Goal: Task Accomplishment & Management: Complete application form

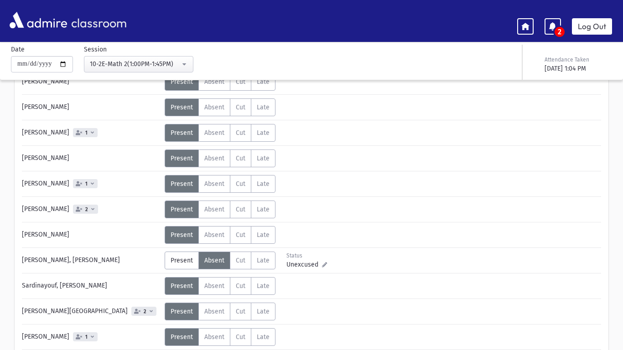
scroll to position [179, 0]
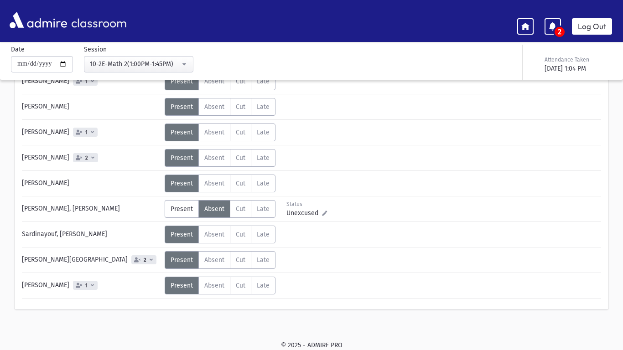
click at [163, 73] on div "**********" at bounding box center [306, 62] width 623 height 35
click at [161, 67] on div "10-2E-Math 2(1:00PM-1:45PM)" at bounding box center [135, 64] width 90 height 10
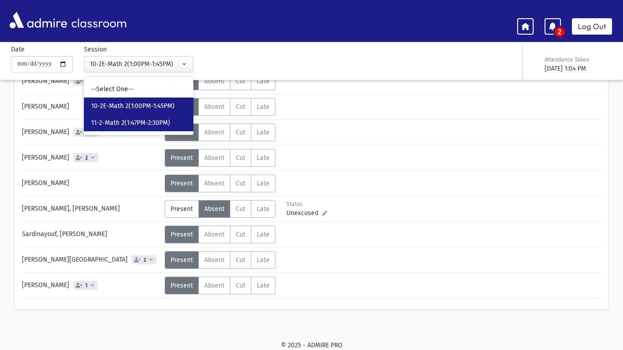
click at [174, 119] on link "11-2-Math 2(1:47PM-2:30PM)" at bounding box center [139, 123] width 110 height 17
select select "*****"
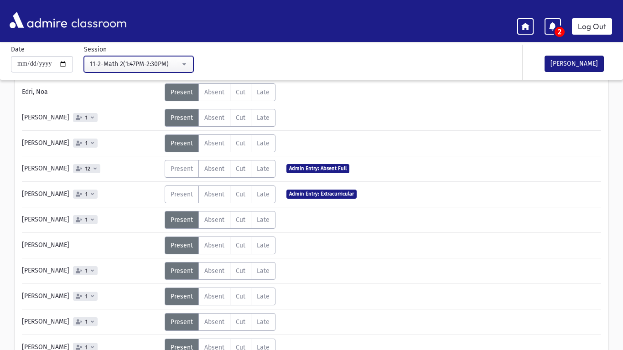
scroll to position [94, 0]
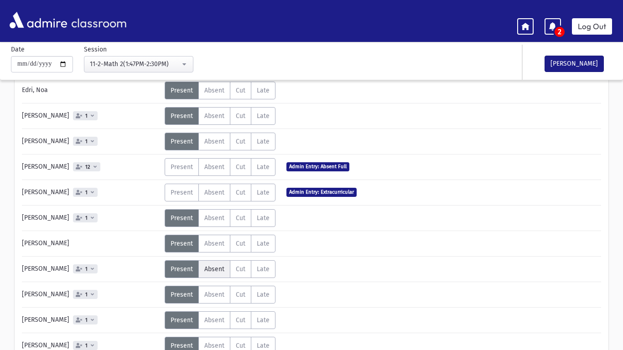
click at [212, 268] on span "Absent" at bounding box center [214, 270] width 20 height 8
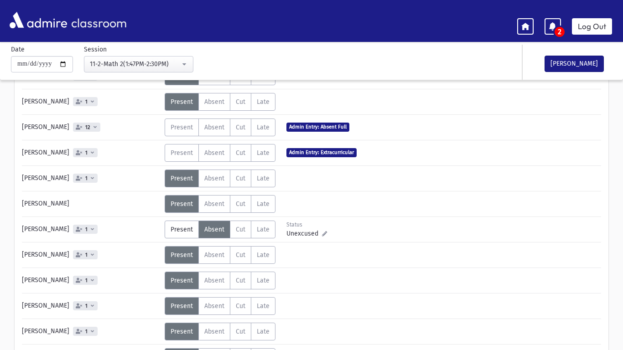
scroll to position [135, 0]
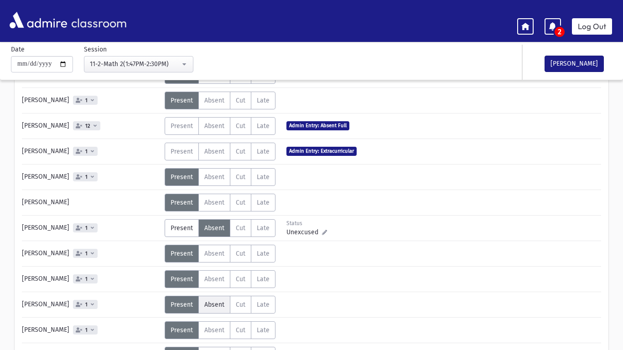
click at [210, 298] on label "Absent A" at bounding box center [214, 305] width 32 height 18
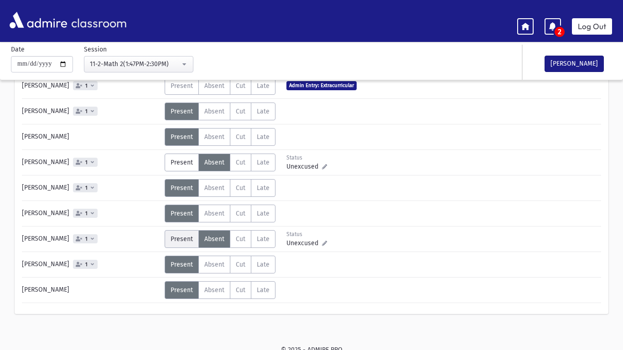
scroll to position [205, 0]
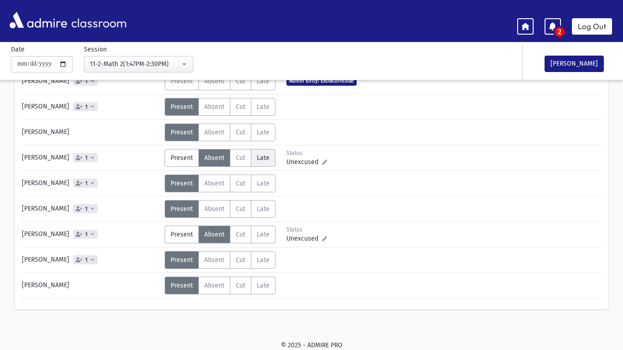
click at [269, 153] on label "Late L" at bounding box center [263, 158] width 25 height 18
click at [268, 231] on label "Late L" at bounding box center [263, 235] width 25 height 18
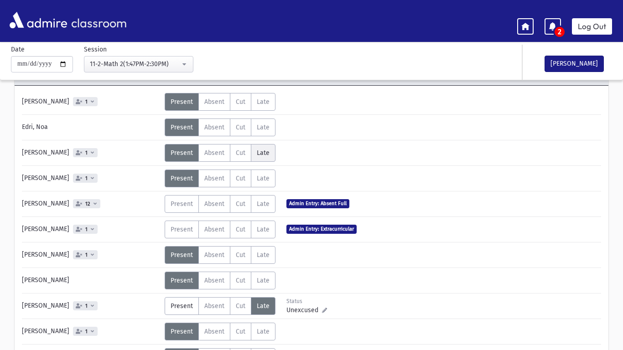
scroll to position [58, 0]
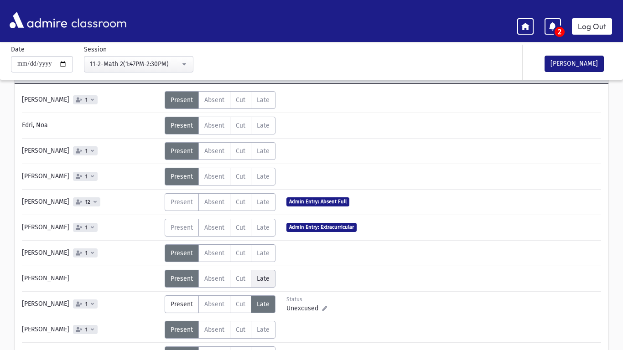
click at [266, 276] on span "Late" at bounding box center [263, 279] width 13 height 8
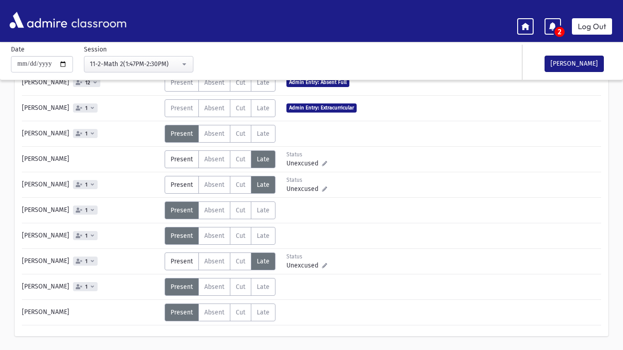
scroll to position [205, 0]
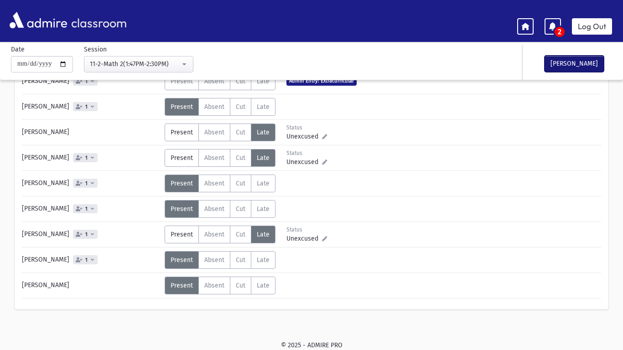
click at [589, 63] on button "[PERSON_NAME]" at bounding box center [574, 64] width 59 height 16
click at [553, 27] on icon at bounding box center [553, 26] width 8 height 8
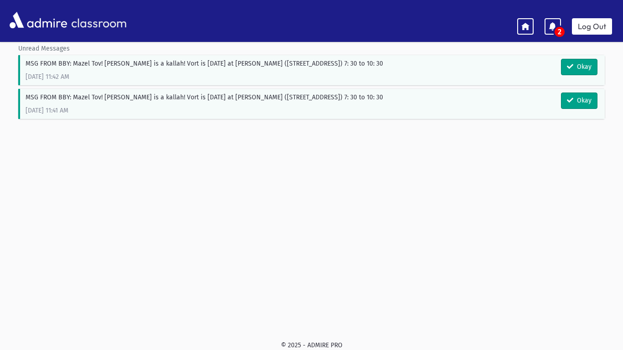
scroll to position [42, 0]
click at [584, 32] on link "Log Out" at bounding box center [592, 26] width 40 height 16
